Goal: Check status: Check status

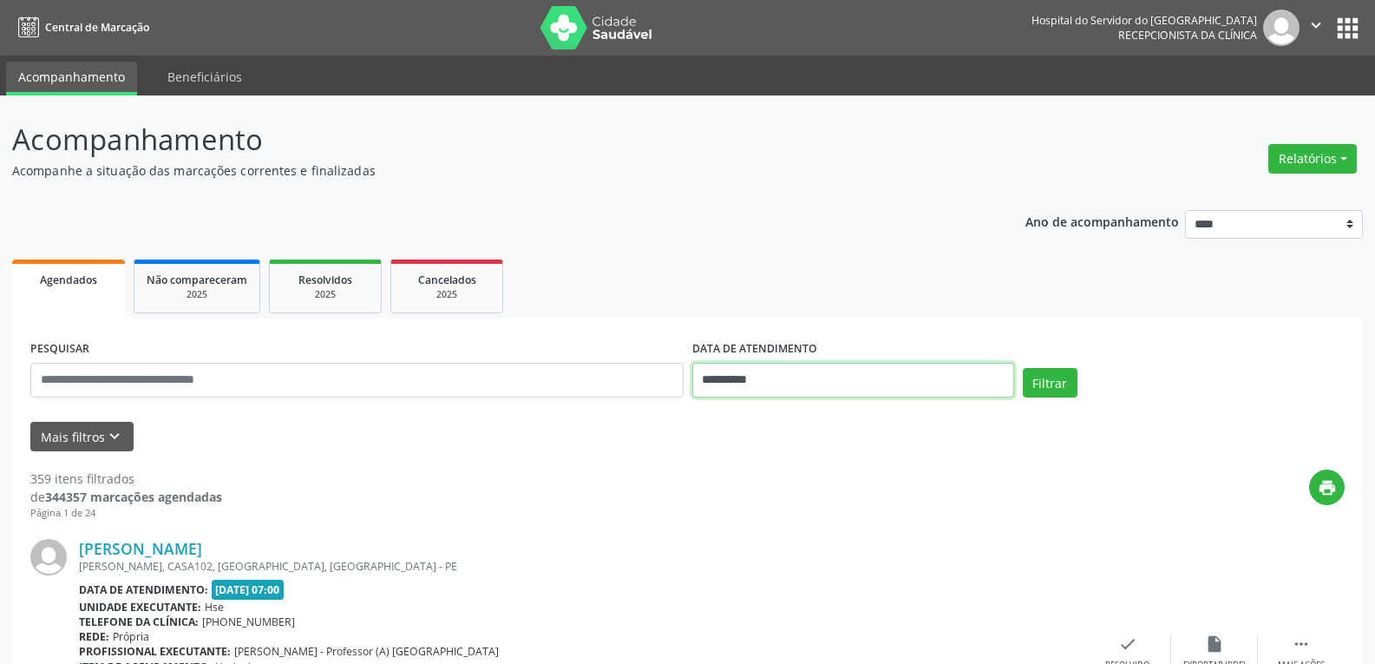
click at [743, 379] on input "**********" at bounding box center [853, 380] width 322 height 35
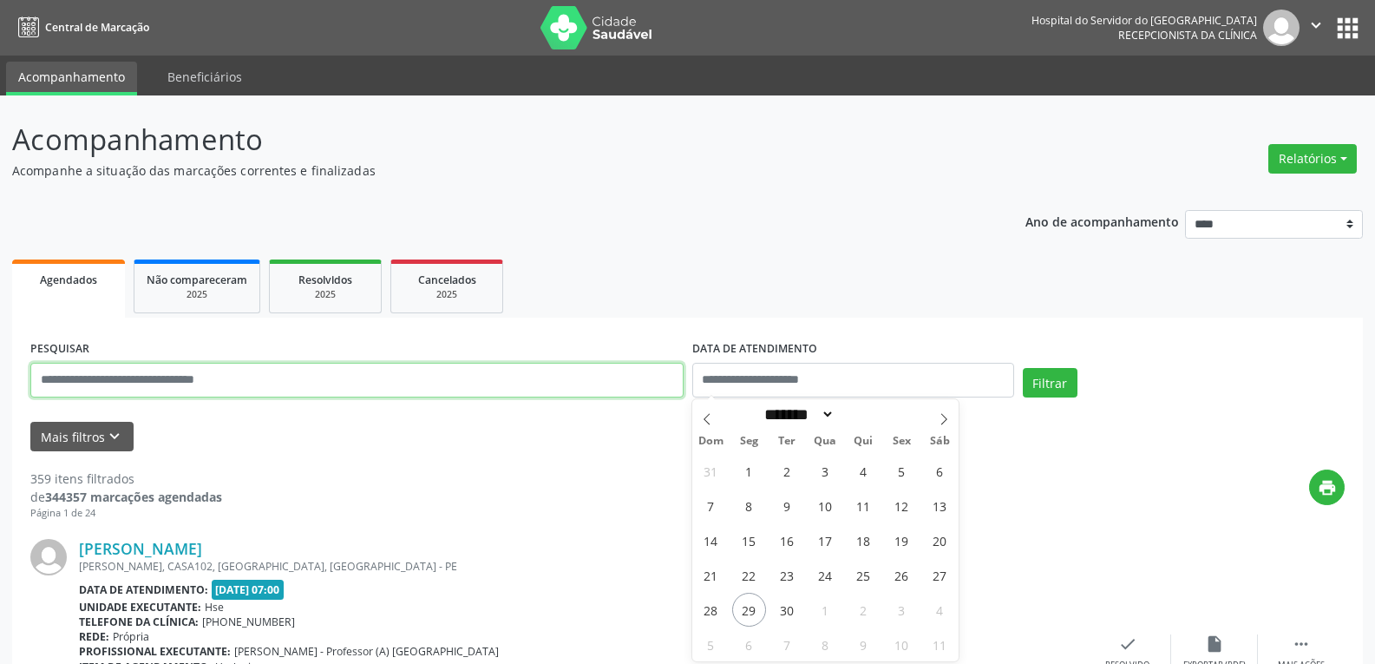
click at [397, 387] on input "text" at bounding box center [356, 380] width 653 height 35
paste input "**********"
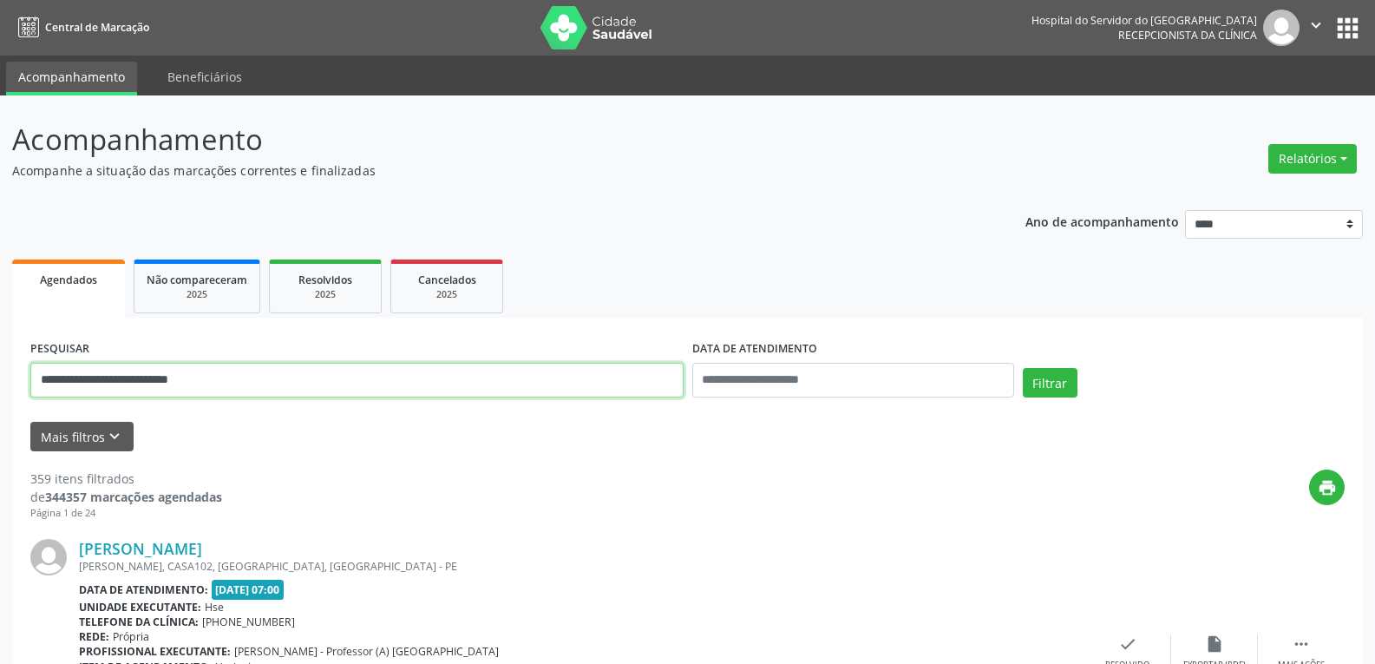
click at [1023, 368] on button "Filtrar" at bounding box center [1050, 382] width 55 height 29
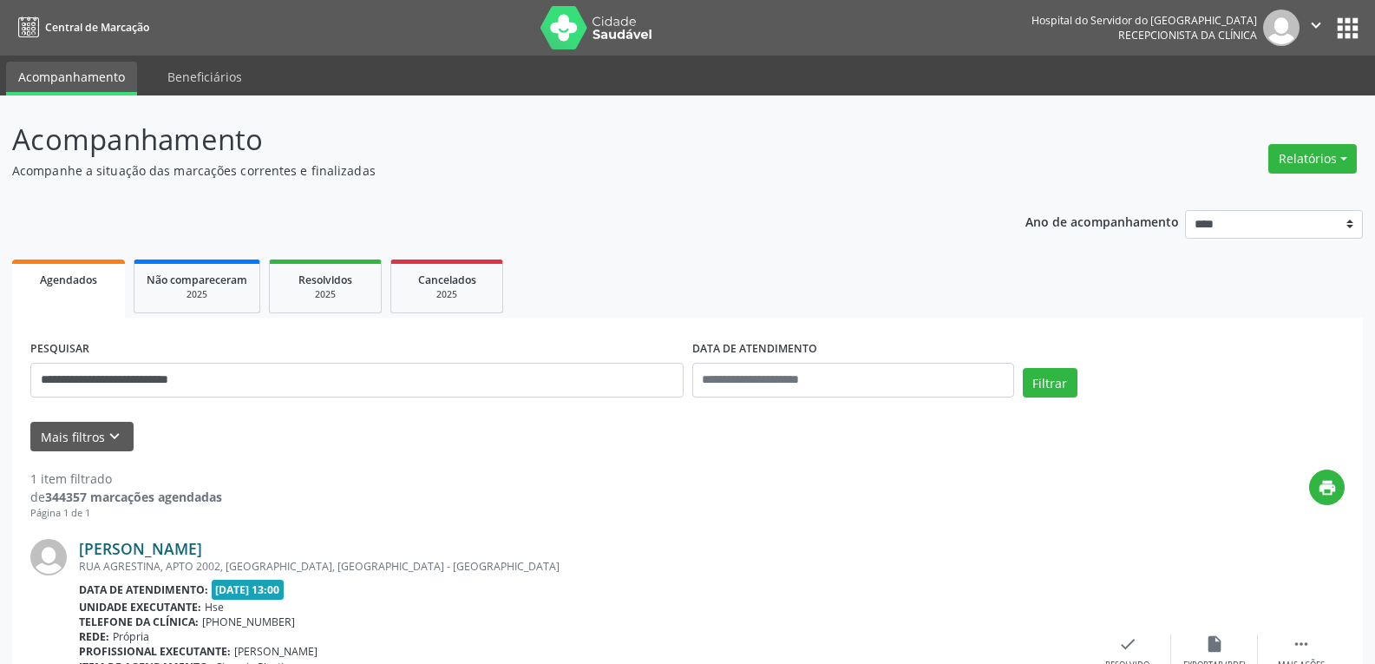
click at [202, 544] on link "Rogerio Ramos Monteiro Moraes" at bounding box center [140, 548] width 123 height 19
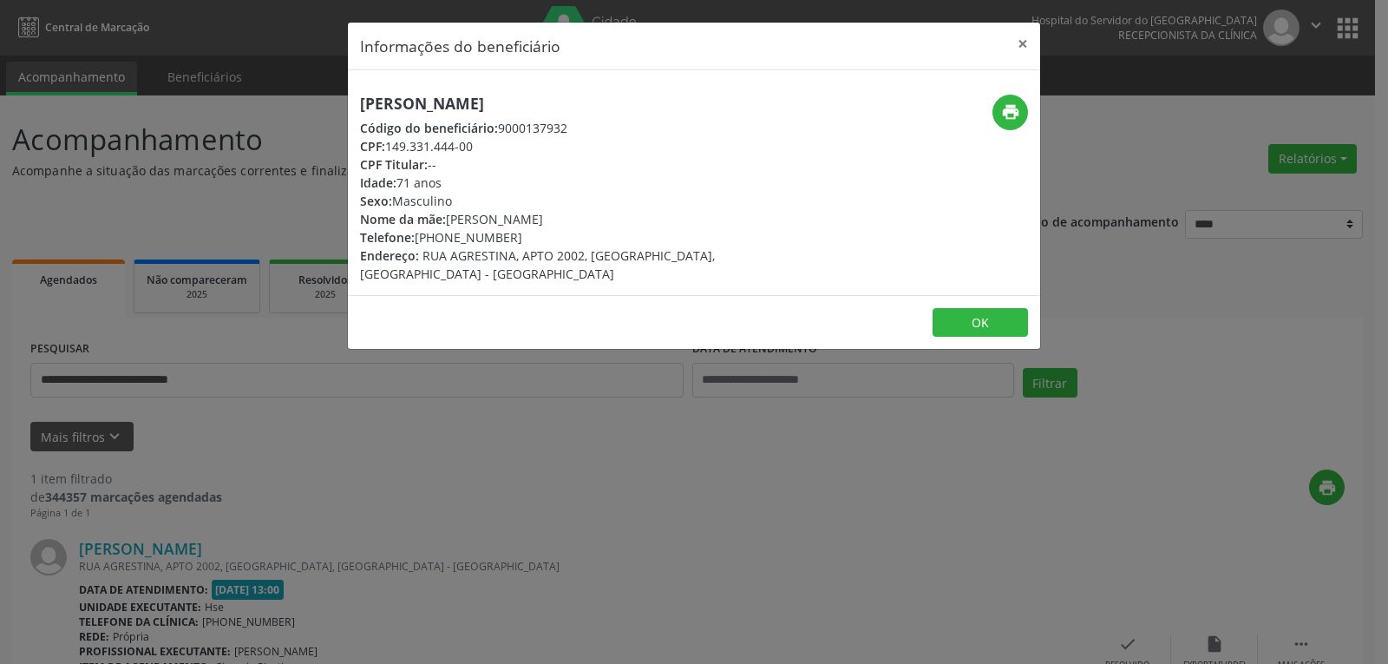
click at [998, 95] on div "print" at bounding box center [925, 113] width 206 height 36
click at [1010, 105] on icon "print" at bounding box center [1010, 111] width 19 height 19
drag, startPoint x: 439, startPoint y: 237, endPoint x: 557, endPoint y: 240, distance: 118.0
click at [555, 239] on div "Telefone: (81) 99976-4240" at bounding box center [578, 237] width 437 height 18
copy div "99976-4240"
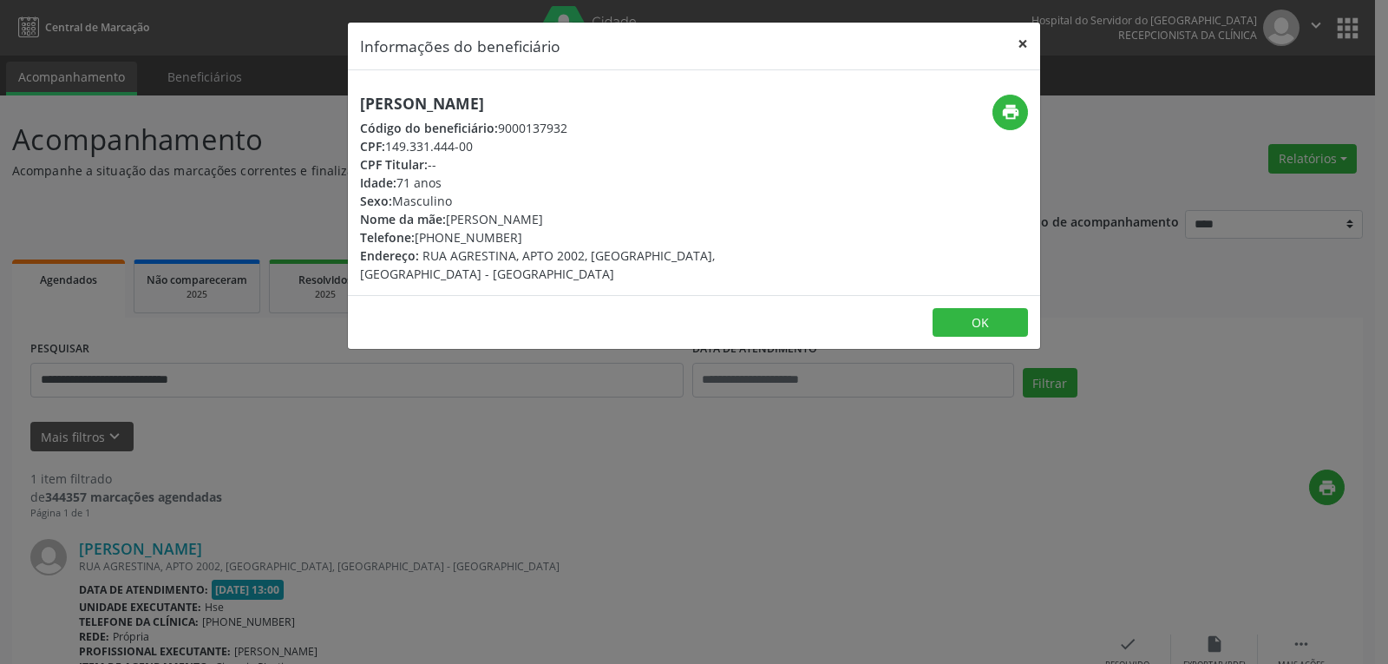
click at [1031, 34] on button "×" at bounding box center [1023, 44] width 35 height 43
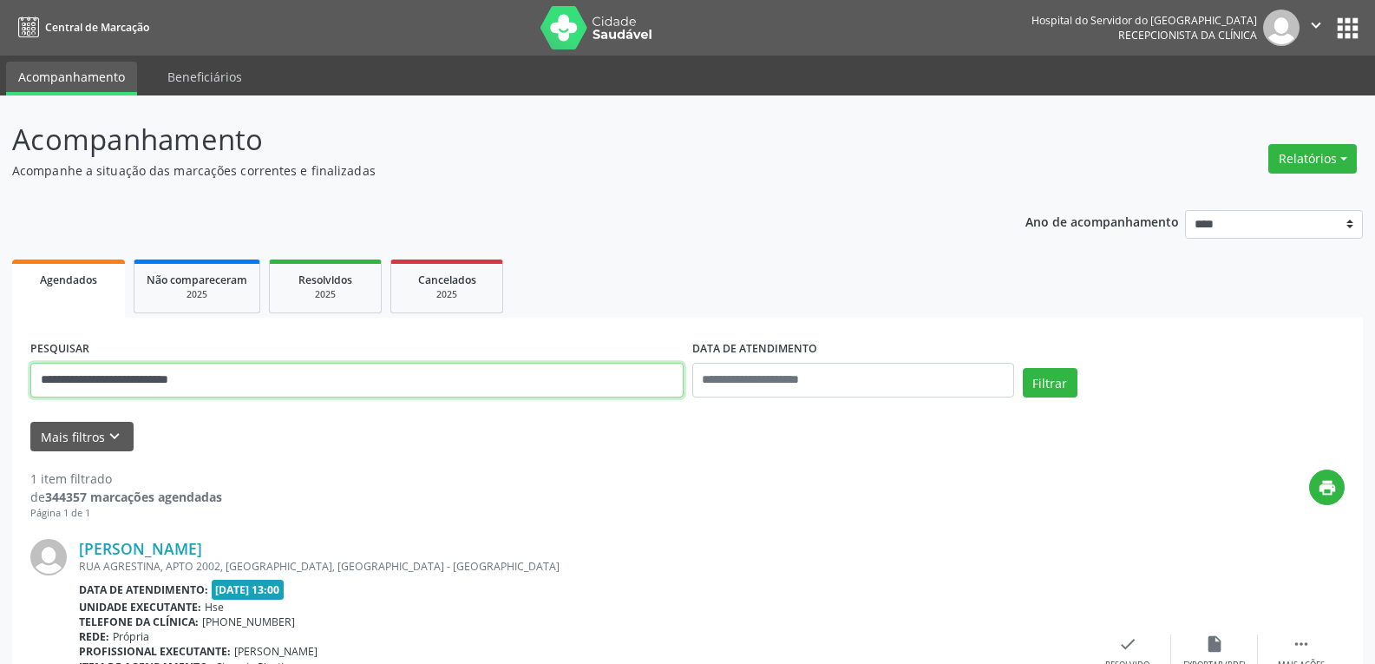
drag, startPoint x: 341, startPoint y: 382, endPoint x: 0, endPoint y: 228, distance: 373.9
click at [0, 250] on div "**********" at bounding box center [687, 455] width 1375 height 720
paste input "text"
click at [1023, 368] on button "Filtrar" at bounding box center [1050, 382] width 55 height 29
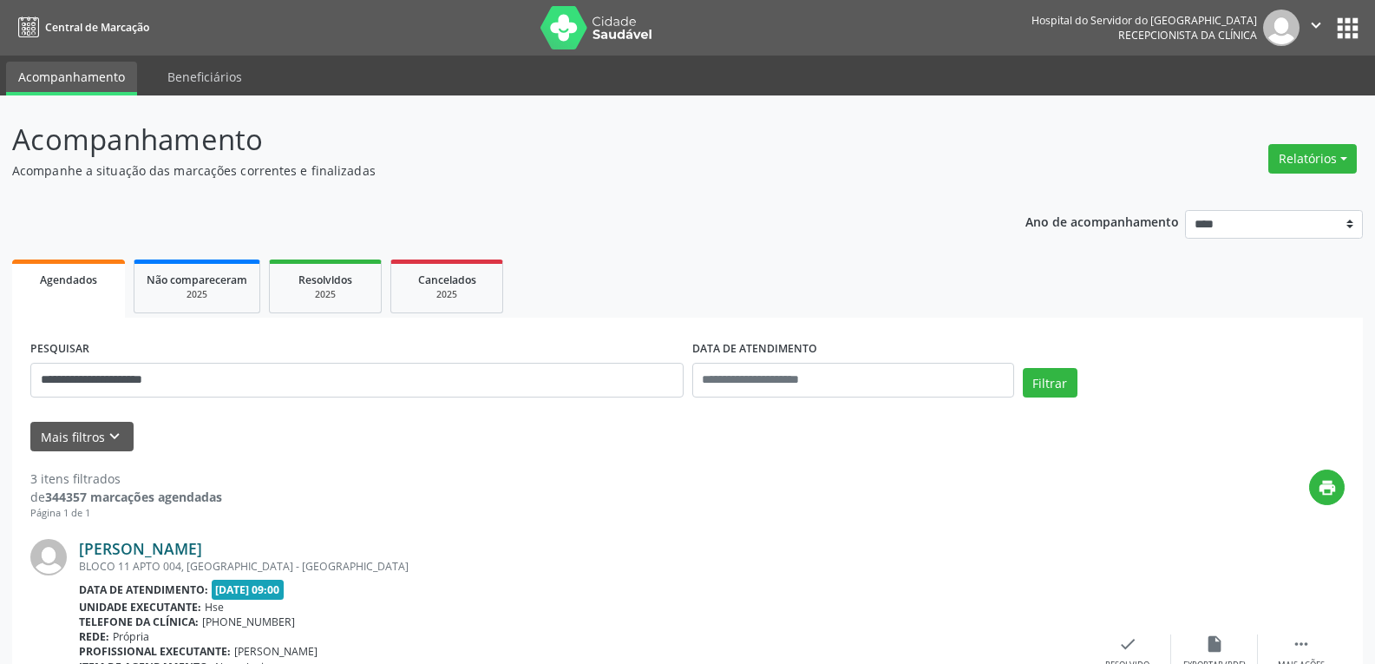
click at [131, 541] on link "Virginio Leite da Silva" at bounding box center [140, 548] width 123 height 19
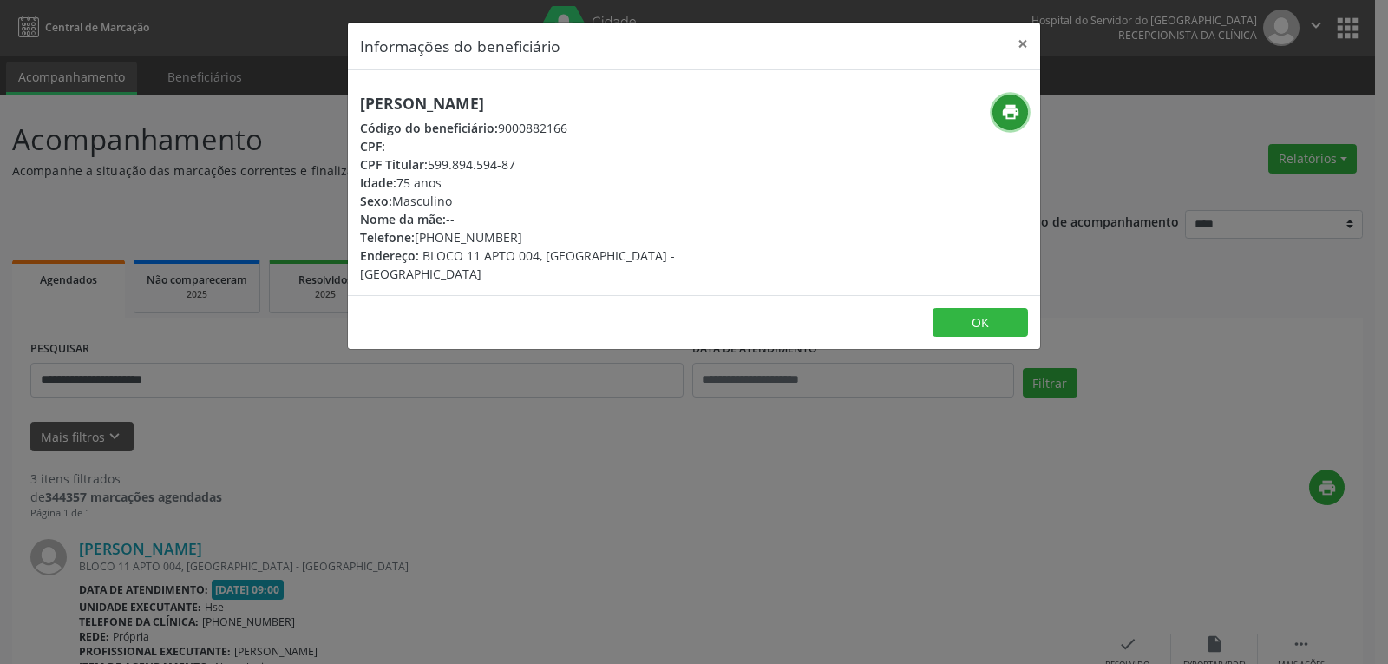
click at [1012, 121] on icon "print" at bounding box center [1010, 111] width 19 height 19
click at [1016, 61] on button "×" at bounding box center [1023, 44] width 35 height 43
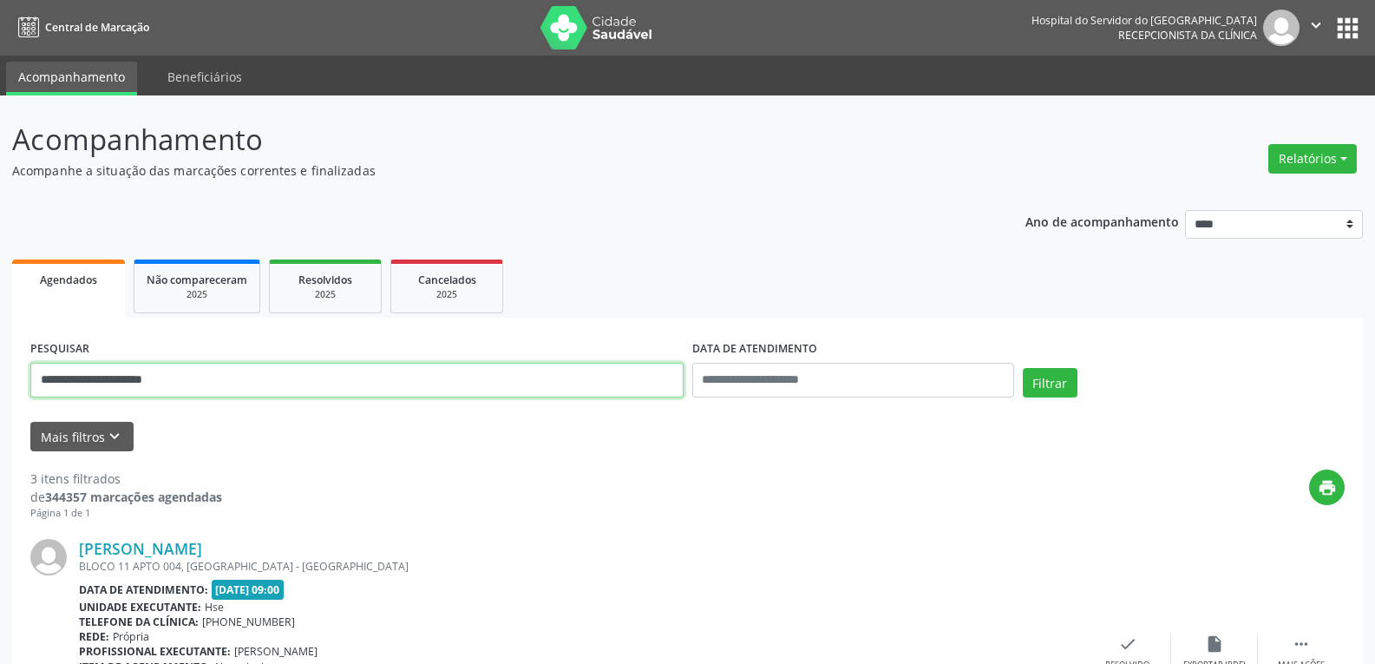
drag, startPoint x: 223, startPoint y: 383, endPoint x: 0, endPoint y: 347, distance: 225.9
paste input "text"
type input "**********"
click at [1023, 368] on button "Filtrar" at bounding box center [1050, 382] width 55 height 29
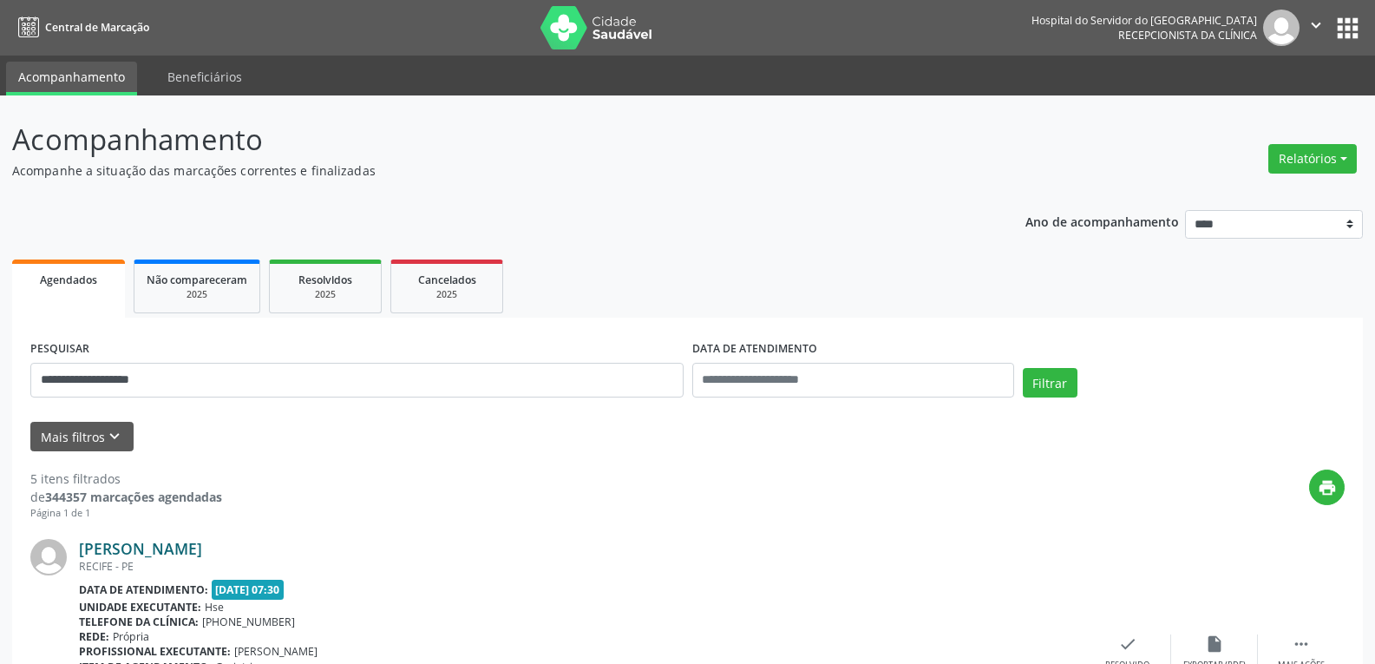
click at [202, 550] on link "[PERSON_NAME]" at bounding box center [140, 548] width 123 height 19
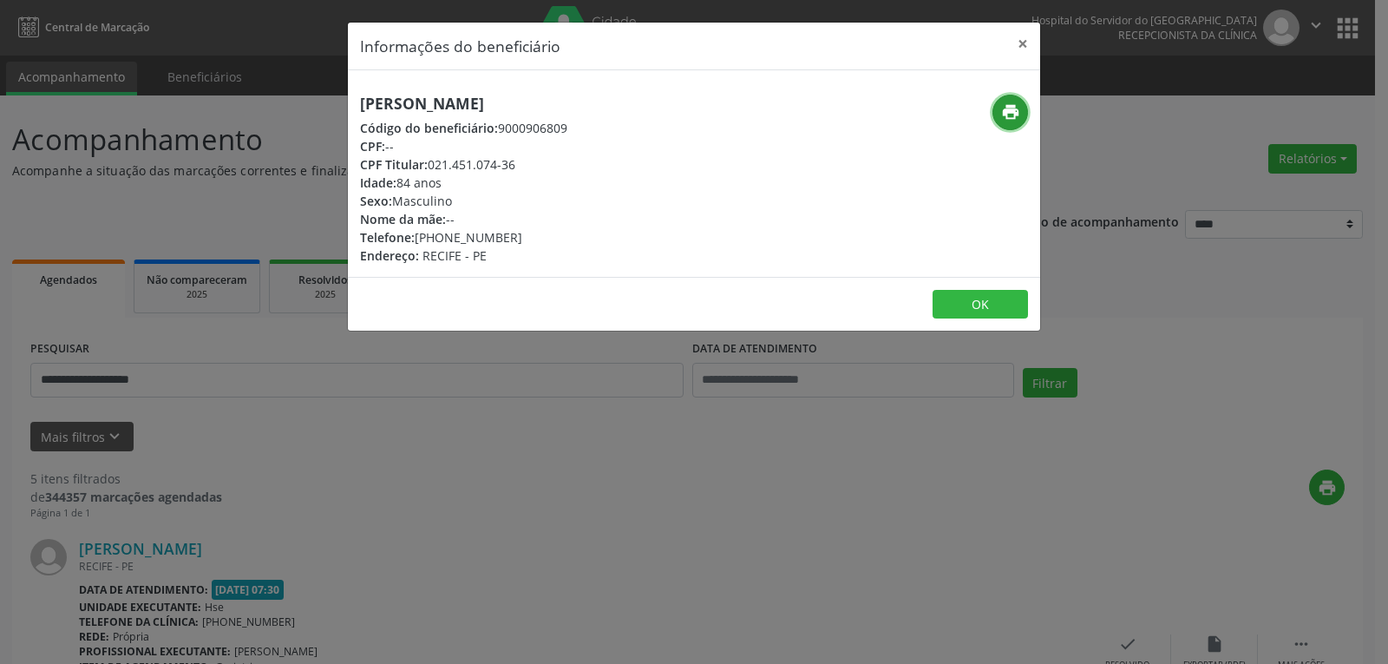
click at [1007, 112] on icon "print" at bounding box center [1010, 111] width 19 height 19
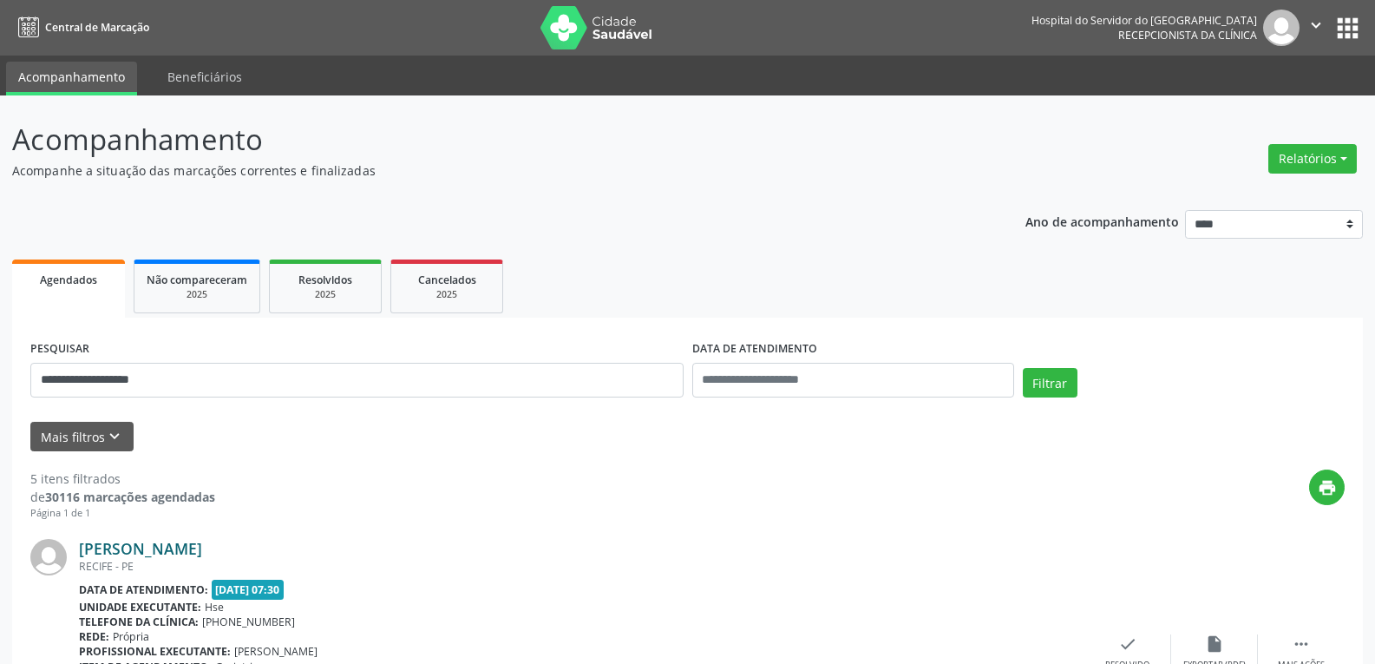
click at [202, 539] on link "[PERSON_NAME]" at bounding box center [140, 548] width 123 height 19
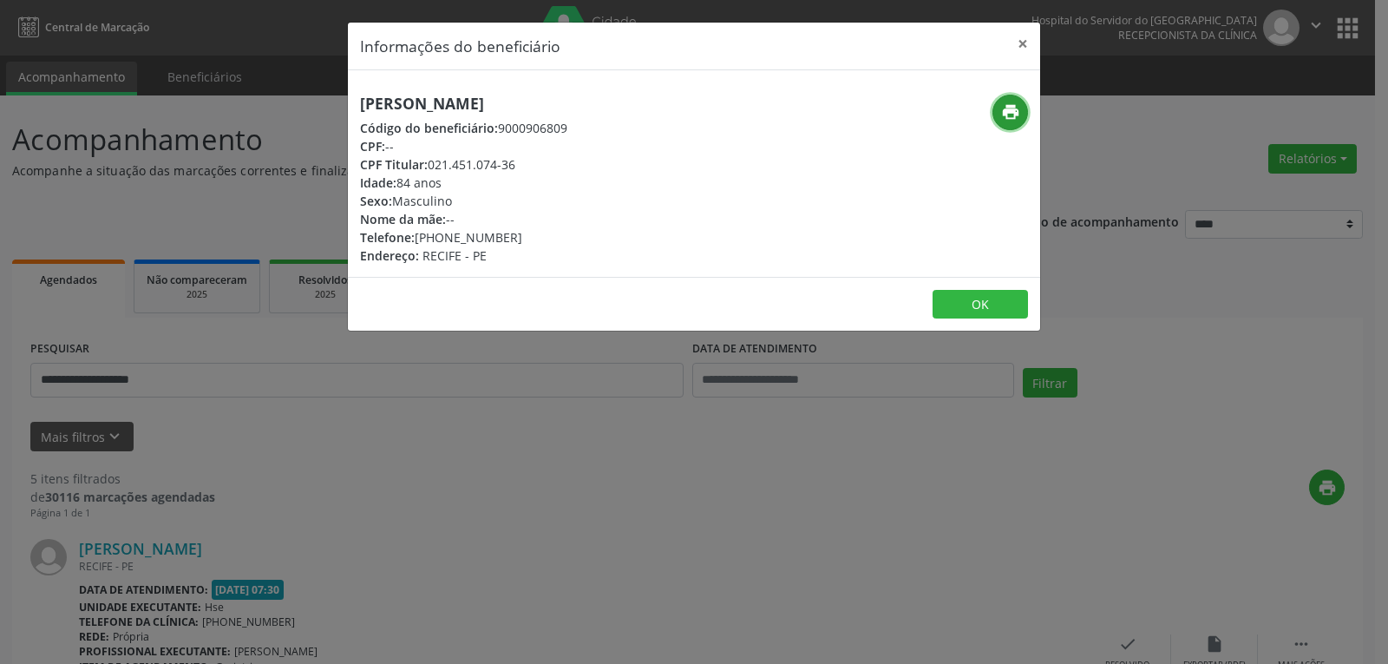
click at [1012, 122] on button "print" at bounding box center [1011, 113] width 36 height 36
drag, startPoint x: 1034, startPoint y: 52, endPoint x: 979, endPoint y: 47, distance: 55.8
click at [1033, 51] on button "×" at bounding box center [1023, 44] width 35 height 43
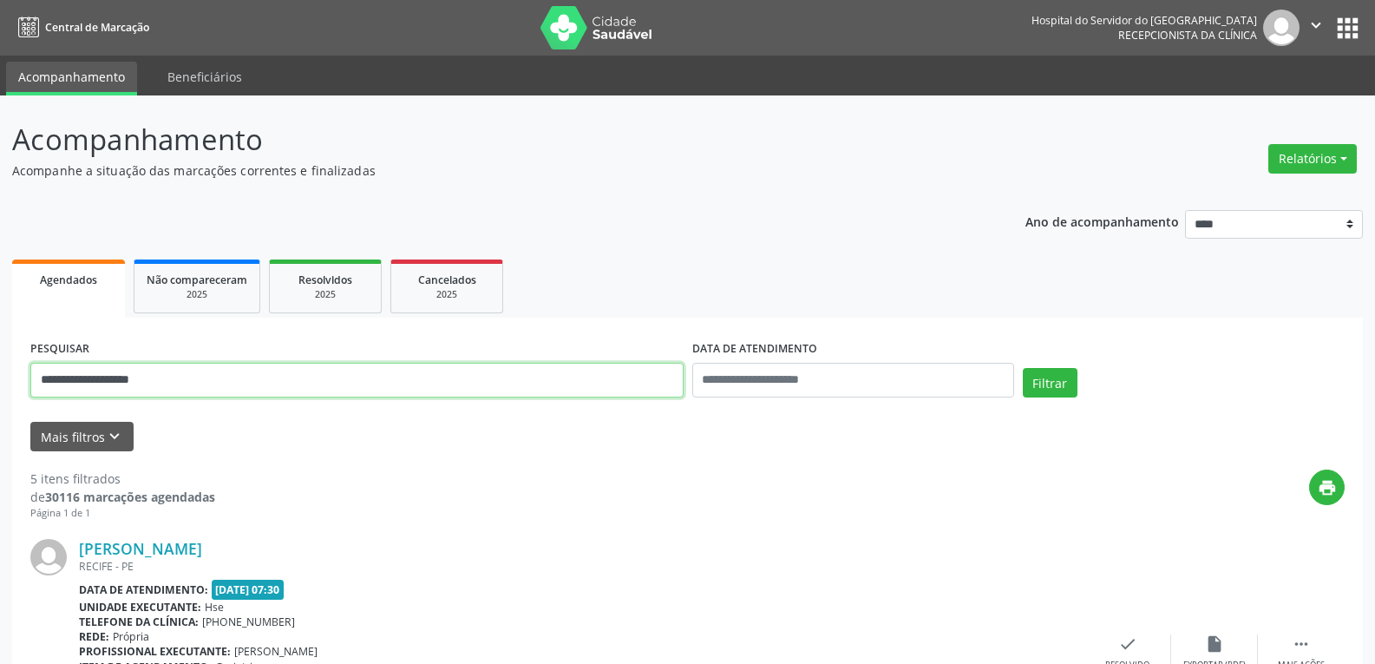
drag, startPoint x: 178, startPoint y: 389, endPoint x: 0, endPoint y: 389, distance: 177.9
paste input "****"
type input "**********"
click at [1023, 368] on button "Filtrar" at bounding box center [1050, 382] width 55 height 29
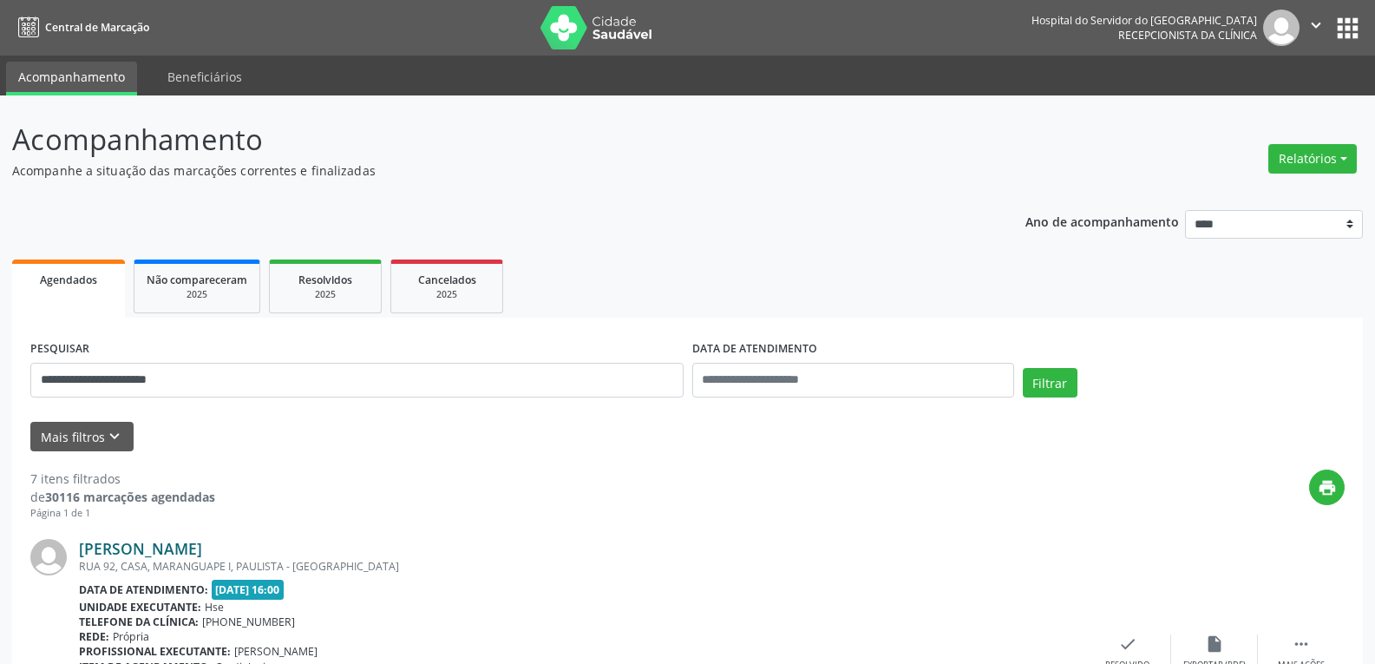
click at [202, 543] on link "[PERSON_NAME]" at bounding box center [140, 548] width 123 height 19
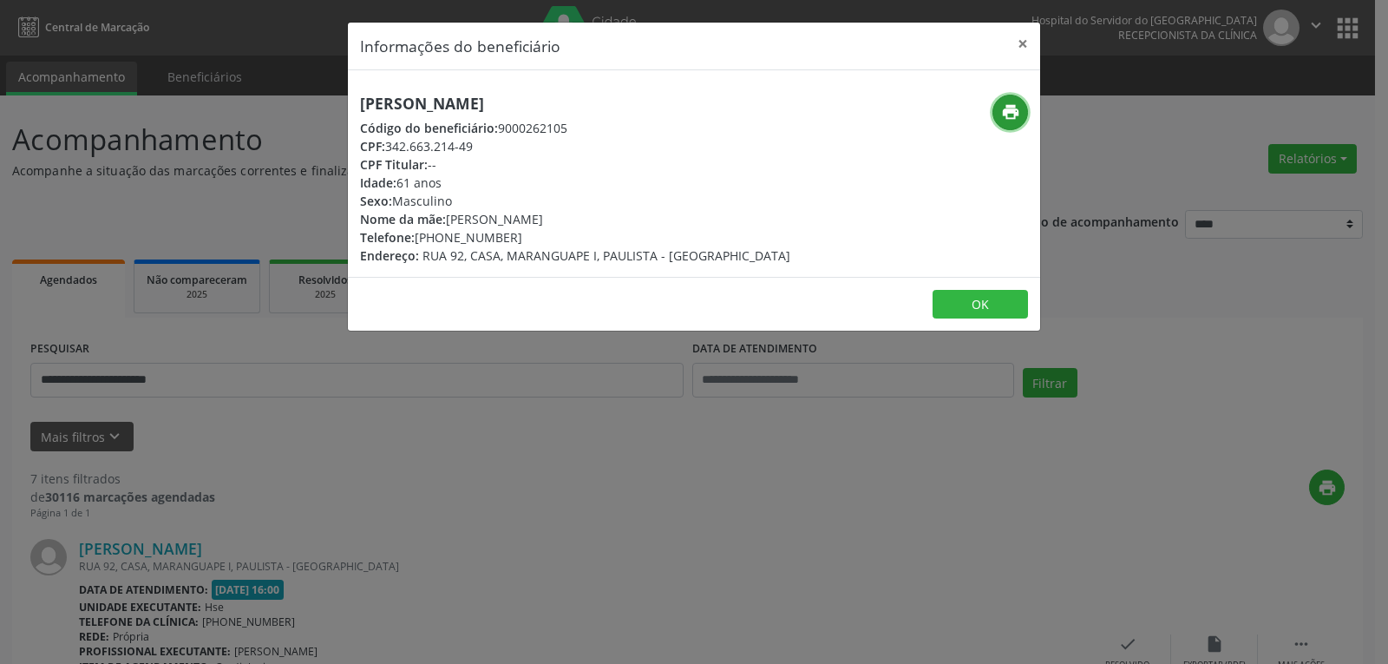
click at [1004, 114] on icon "print" at bounding box center [1010, 111] width 19 height 19
click at [1041, 55] on div "Informações do beneficiário × [PERSON_NAME] Código do beneficiário: 9000262105 …" at bounding box center [694, 332] width 1388 height 664
